Goal: Information Seeking & Learning: Learn about a topic

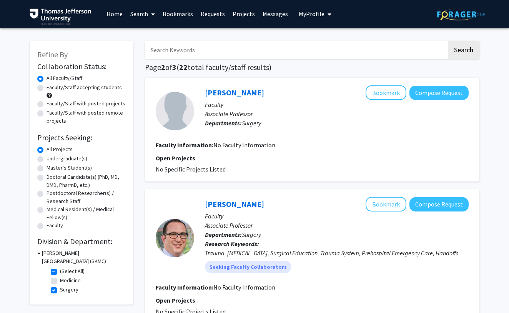
click at [242, 53] on input "Search Keywords" at bounding box center [296, 50] width 302 height 18
type input "[PERSON_NAME]"
click at [448, 41] on button "Search" at bounding box center [464, 50] width 32 height 18
checkbox input "false"
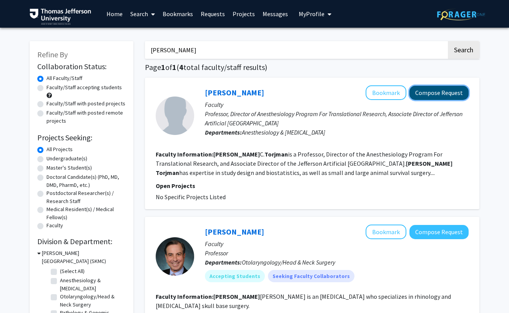
click at [431, 87] on button "Compose Request" at bounding box center [438, 93] width 59 height 14
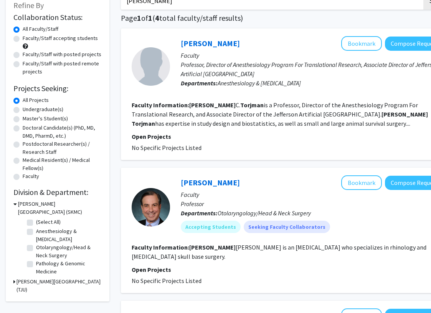
scroll to position [110, 0]
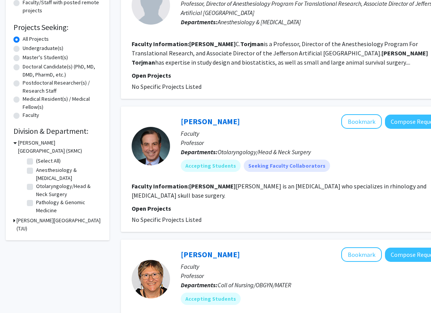
click at [36, 172] on label "Anesthesiology & [MEDICAL_DATA]" at bounding box center [68, 174] width 64 height 16
click at [36, 171] on input "Anesthesiology & [MEDICAL_DATA]" at bounding box center [38, 168] width 5 height 5
checkbox input "true"
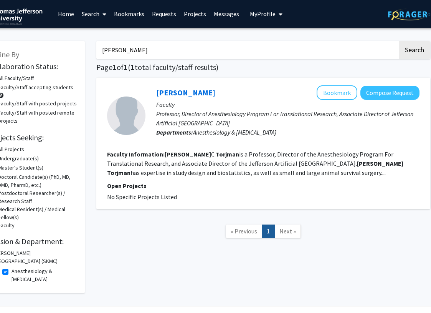
scroll to position [0, 30]
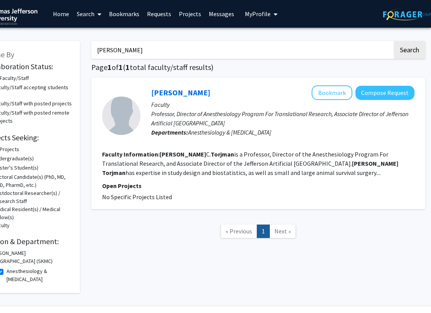
click at [287, 234] on span "Next »" at bounding box center [283, 231] width 17 height 8
drag, startPoint x: 145, startPoint y: 45, endPoint x: 55, endPoint y: 45, distance: 89.5
click at [55, 45] on div "Refine By Collaboration Status: Collaboration Status All Faculty/Staff Collabor…" at bounding box center [200, 162] width 461 height 259
drag, startPoint x: 170, startPoint y: 55, endPoint x: 63, endPoint y: 46, distance: 107.5
click at [66, 48] on div "Refine By Collaboration Status: Collaboration Status All Faculty/Staff Collabor…" at bounding box center [200, 162] width 461 height 259
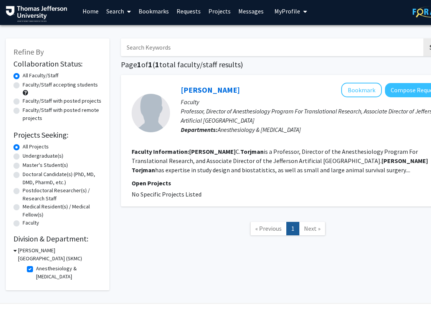
scroll to position [3, 30]
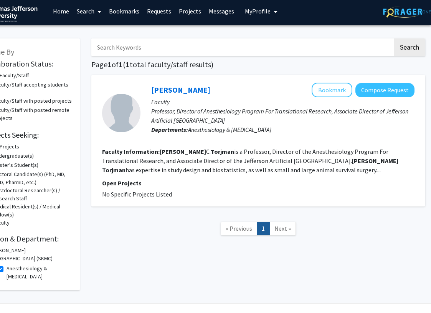
click at [390, 46] on input "Search Keywords" at bounding box center [242, 47] width 302 height 18
click at [405, 46] on button "Search" at bounding box center [410, 47] width 32 height 18
checkbox input "false"
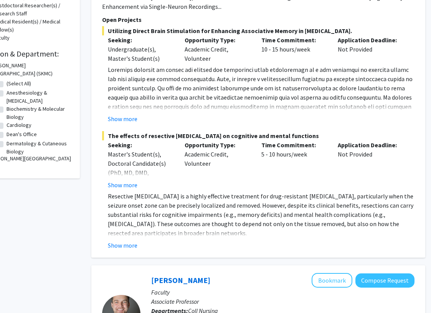
scroll to position [187, 0]
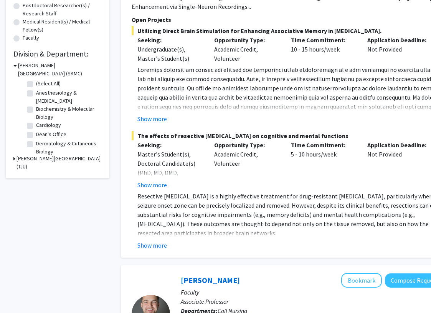
click at [36, 93] on label "Anesthesiology & [MEDICAL_DATA]" at bounding box center [68, 97] width 64 height 16
click at [36, 93] on input "Anesthesiology & [MEDICAL_DATA]" at bounding box center [38, 91] width 5 height 5
checkbox input "true"
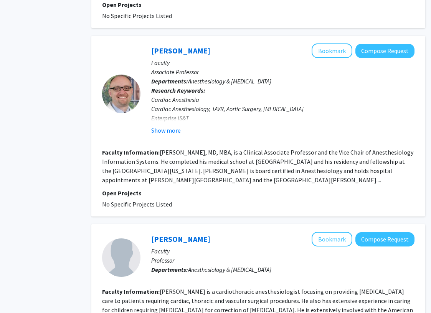
scroll to position [506, 30]
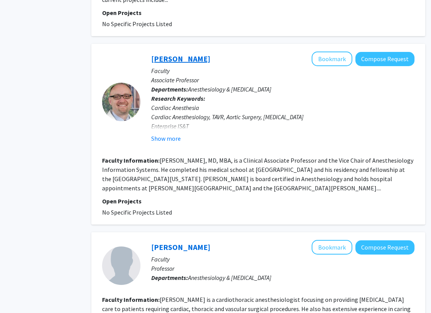
click at [177, 54] on link "[PERSON_NAME]" at bounding box center [180, 59] width 59 height 10
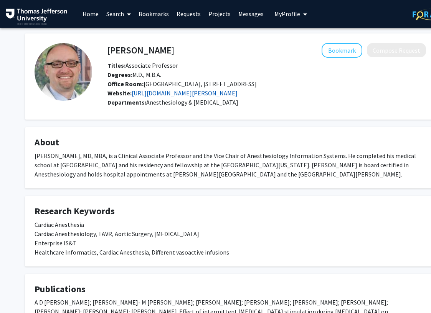
click at [182, 95] on link "[URL][DOMAIN_NAME][PERSON_NAME]" at bounding box center [185, 93] width 106 height 8
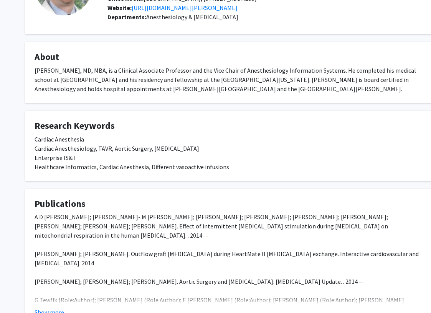
scroll to position [165, 0]
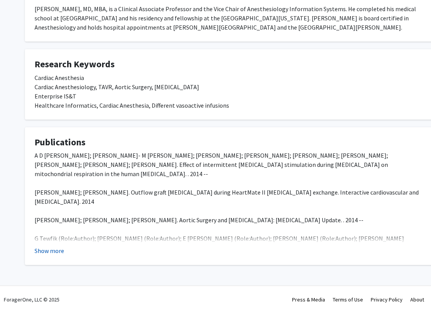
click at [50, 252] on button "Show more" at bounding box center [50, 250] width 30 height 9
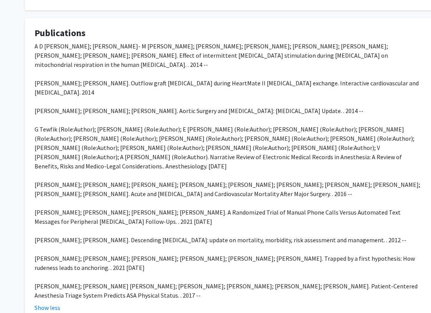
scroll to position [281, 0]
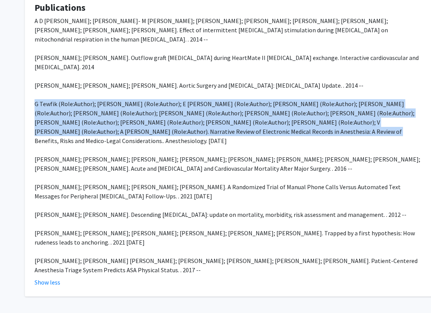
drag, startPoint x: 212, startPoint y: 140, endPoint x: 32, endPoint y: 111, distance: 181.8
click at [32, 111] on fg-card "Publications A D [PERSON_NAME]; [PERSON_NAME]- M [PERSON_NAME]; [PERSON_NAME]; …" at bounding box center [230, 145] width 411 height 304
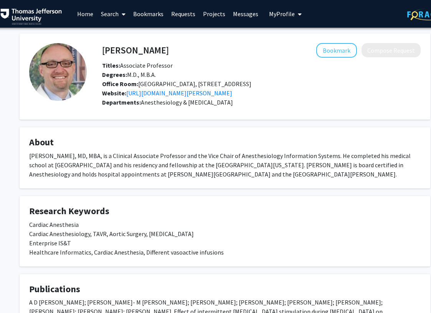
scroll to position [0, 0]
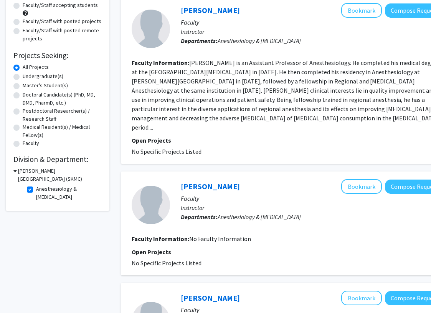
scroll to position [229, 0]
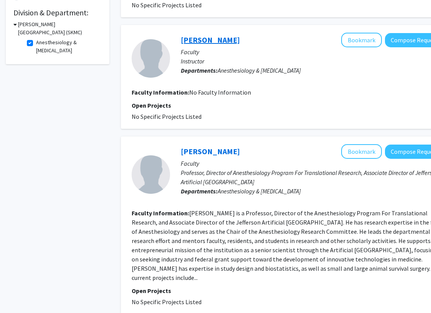
click at [198, 35] on link "[PERSON_NAME]" at bounding box center [210, 40] width 59 height 10
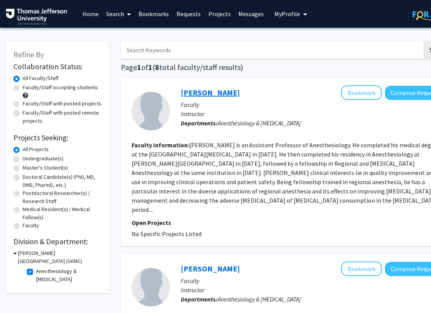
click at [197, 94] on link "[PERSON_NAME]" at bounding box center [210, 93] width 59 height 10
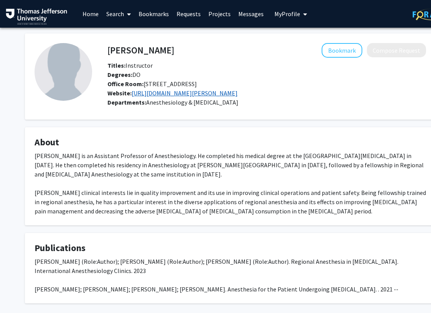
click at [150, 93] on link "[URL][DOMAIN_NAME][PERSON_NAME]" at bounding box center [185, 93] width 106 height 8
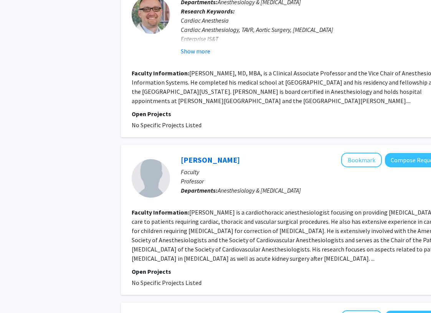
scroll to position [622, 0]
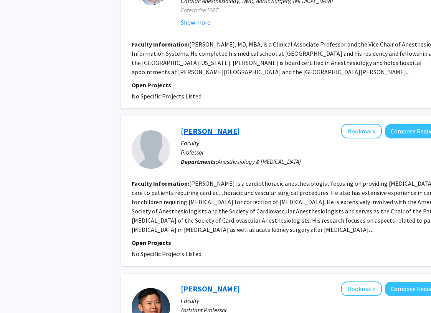
click at [211, 126] on link "[PERSON_NAME]" at bounding box center [210, 131] width 59 height 10
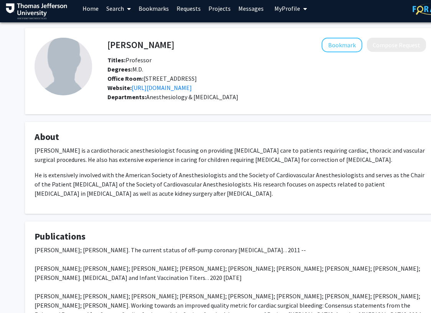
scroll to position [6, 0]
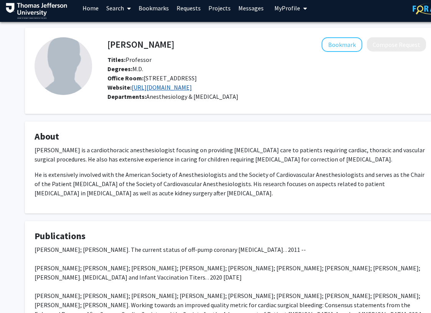
click at [158, 84] on link "[URL][DOMAIN_NAME]" at bounding box center [162, 87] width 60 height 8
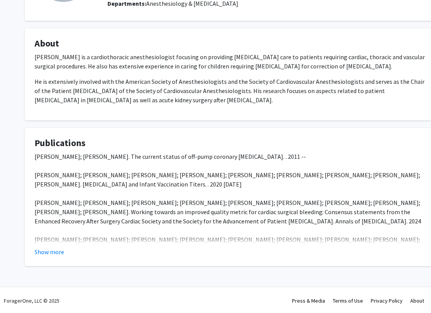
scroll to position [109, 0]
